Goal: Information Seeking & Learning: Learn about a topic

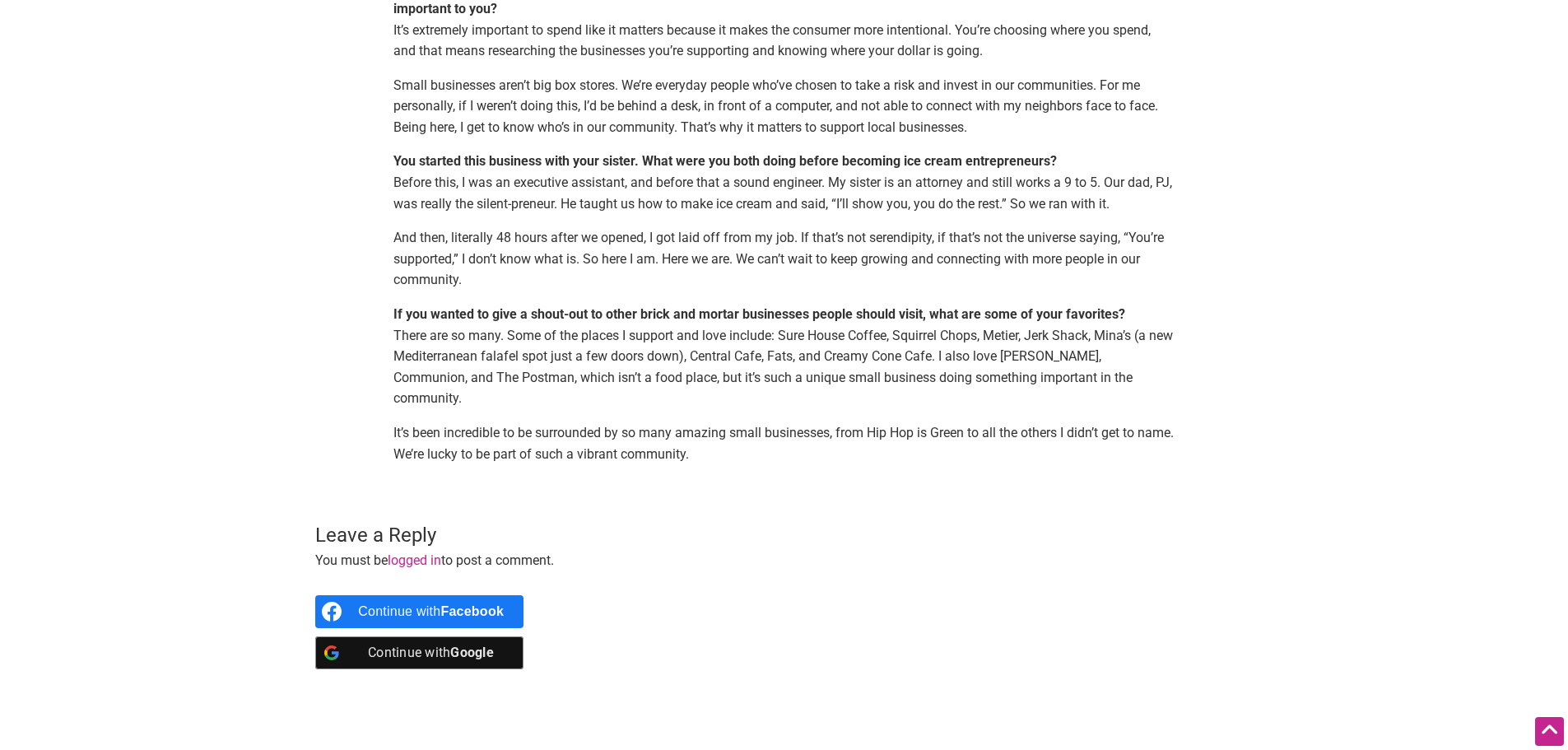
scroll to position [1564, 0]
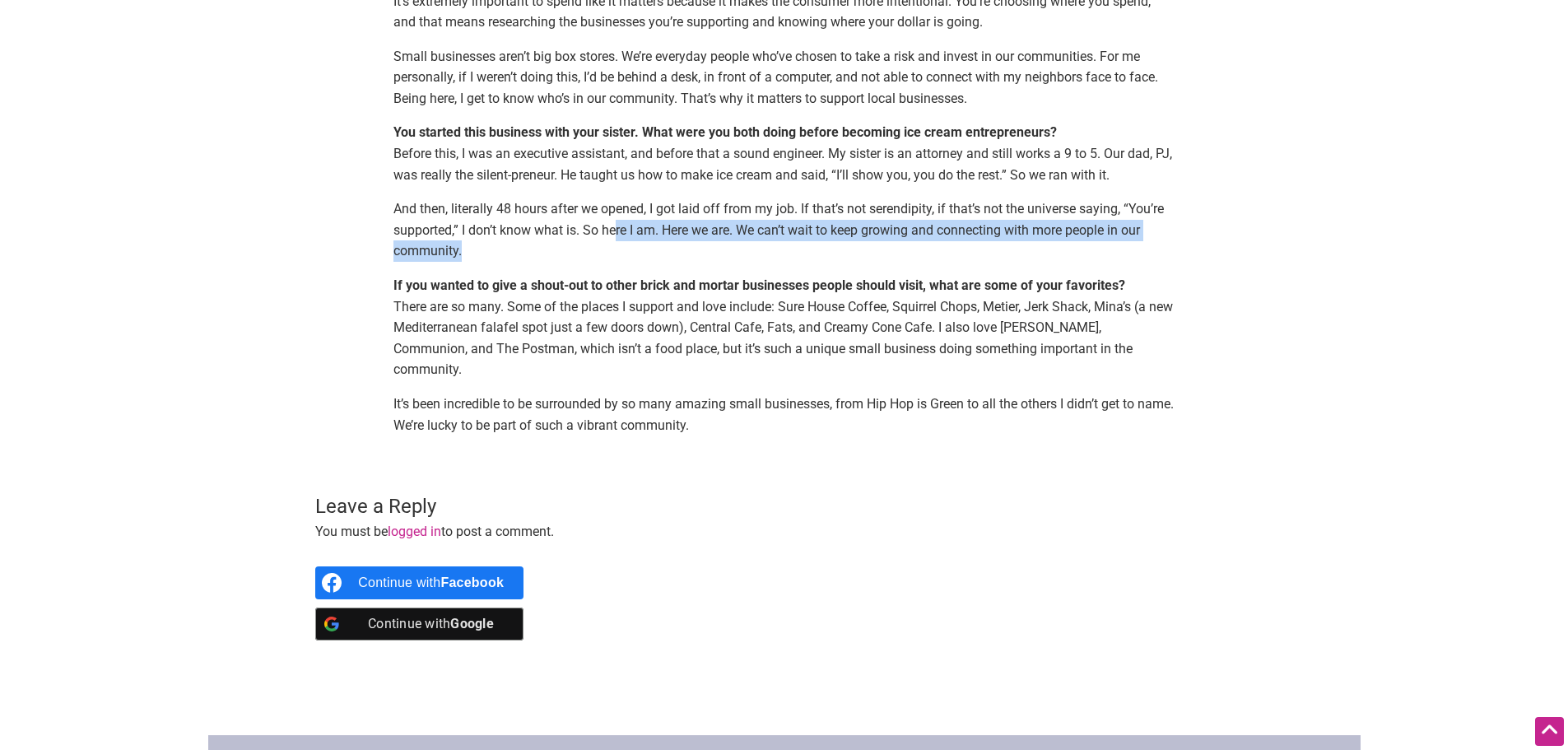
drag, startPoint x: 615, startPoint y: 236, endPoint x: 871, endPoint y: 252, distance: 256.5
click at [871, 252] on p "And then, literally 48 hours after we opened, I got laid off from my job. If th…" at bounding box center [784, 229] width 782 height 64
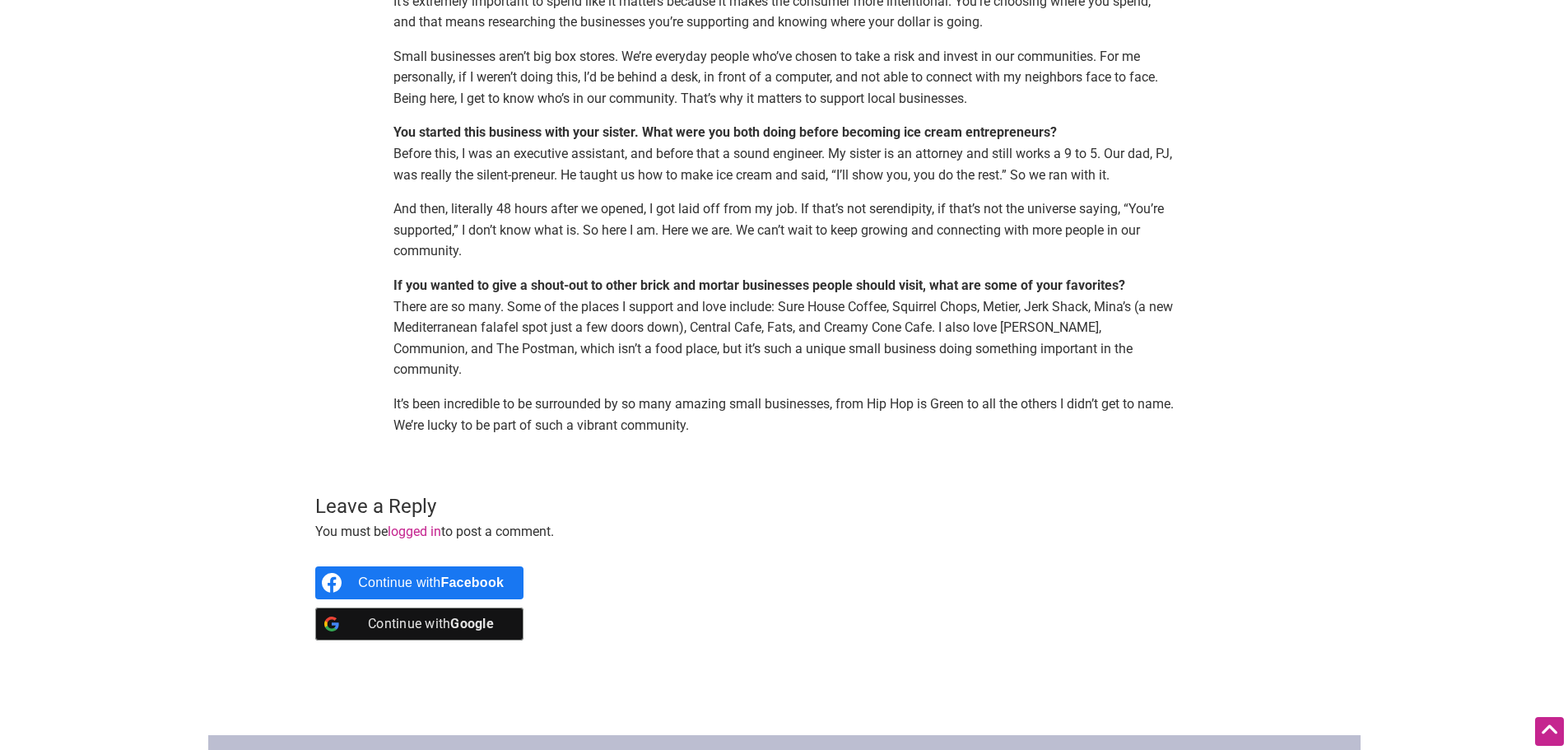
scroll to position [1645, 0]
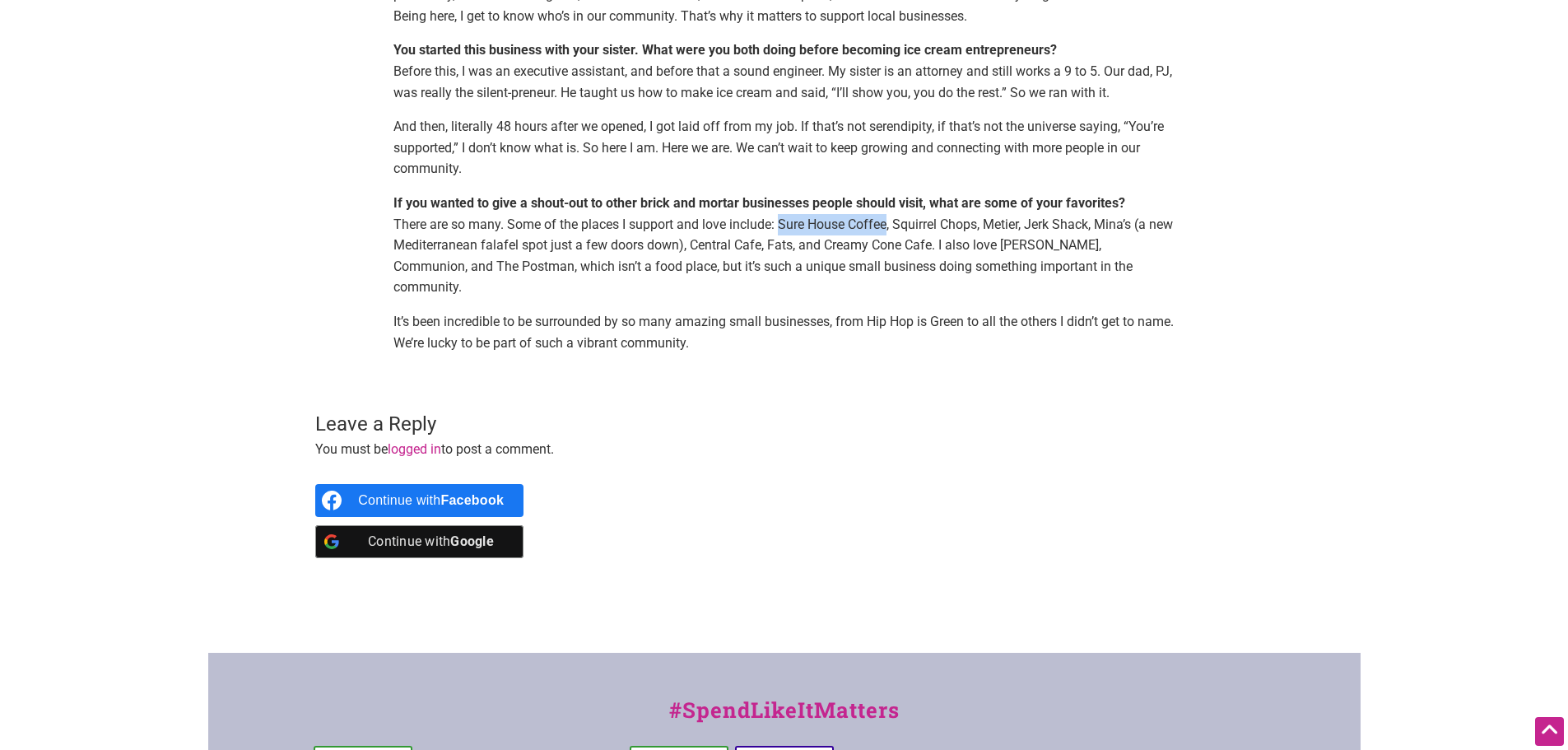
drag, startPoint x: 781, startPoint y: 225, endPoint x: 890, endPoint y: 225, distance: 109.0
click at [890, 225] on p "If you wanted to give a shout-out to other brick and mortar businesses people s…" at bounding box center [784, 245] width 782 height 105
drag, startPoint x: 854, startPoint y: 245, endPoint x: 960, endPoint y: 248, distance: 106.0
click at [960, 248] on p "If you wanted to give a shout-out to other brick and mortar businesses people s…" at bounding box center [784, 245] width 782 height 105
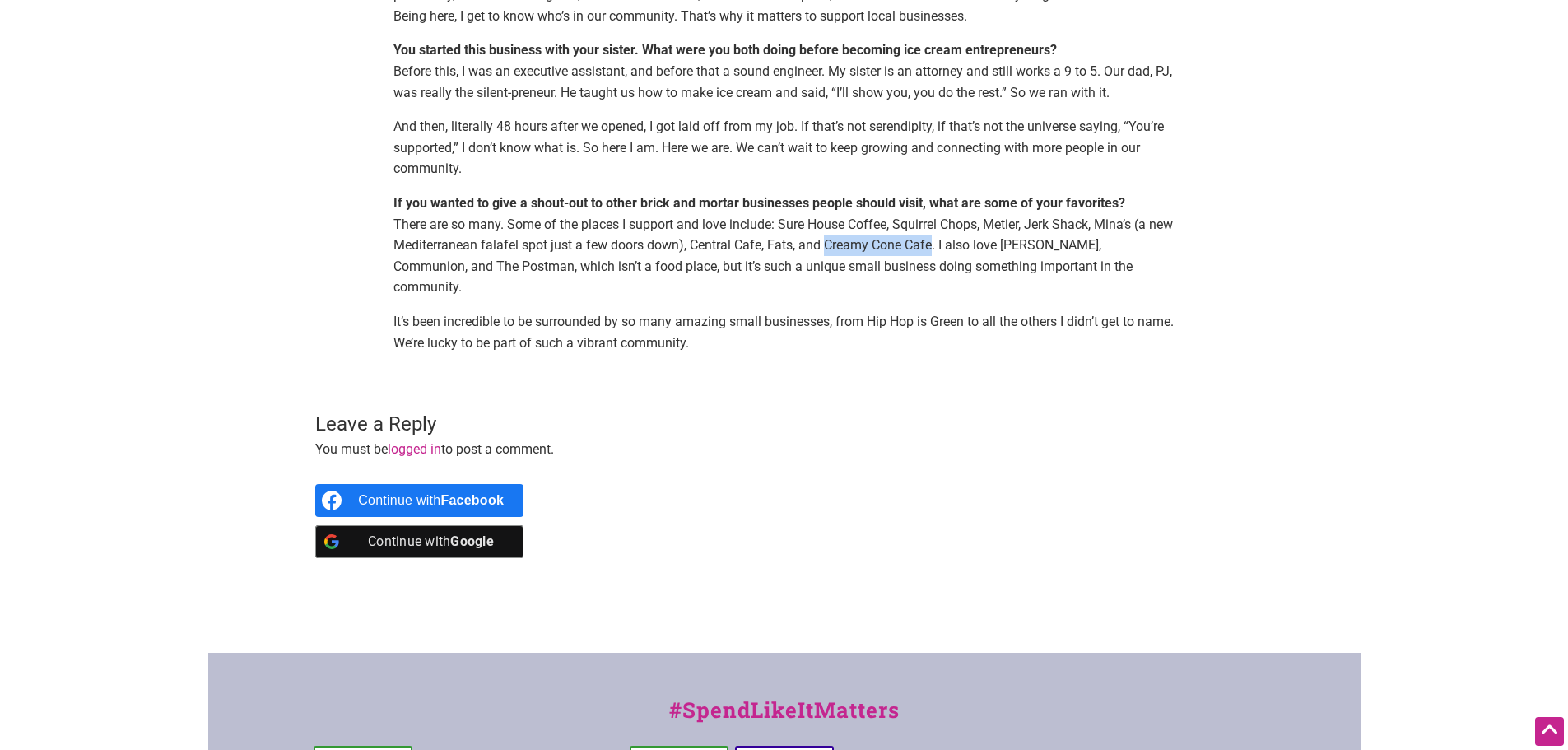
copy p "Creamy Cone Cafe"
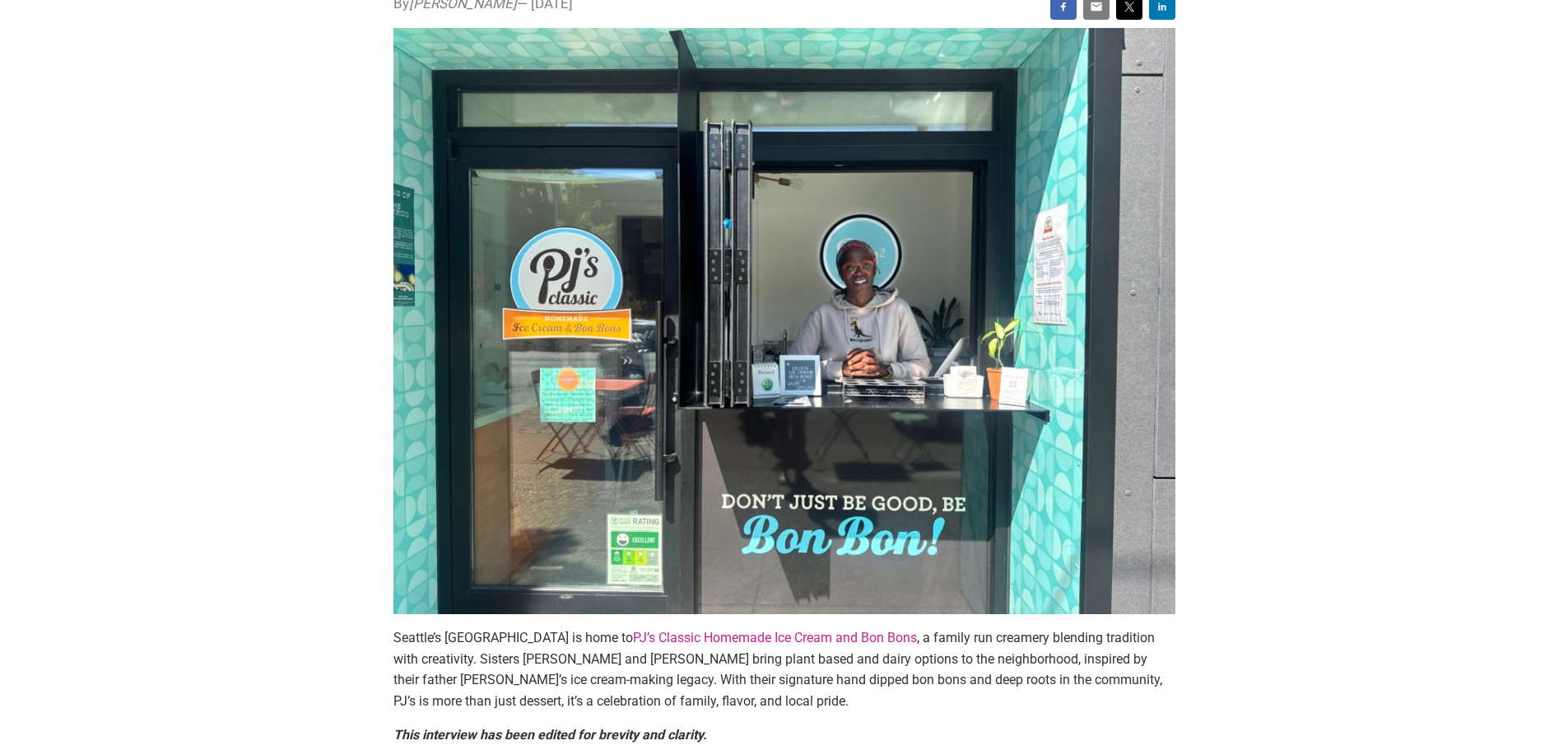
scroll to position [165, 0]
